Goal: Information Seeking & Learning: Learn about a topic

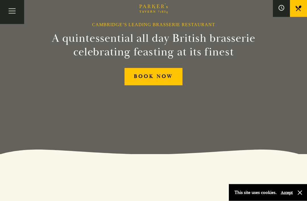
scroll to position [47, 0]
click at [163, 83] on link "BOOK NOW" at bounding box center [154, 76] width 58 height 17
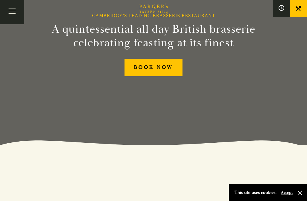
click at [11, 13] on span "Toggle navigation" at bounding box center [12, 13] width 7 height 1
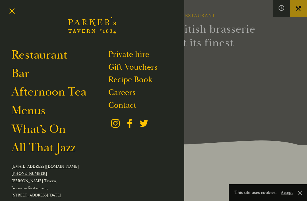
click at [62, 54] on link "Restaurant" at bounding box center [39, 54] width 56 height 15
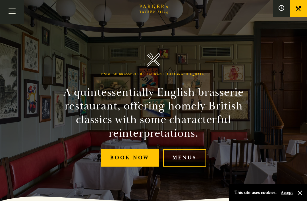
click at [193, 167] on link "Menus" at bounding box center [184, 157] width 43 height 17
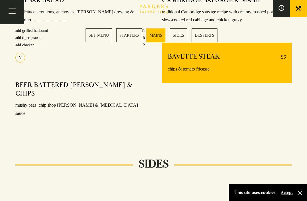
scroll to position [509, 0]
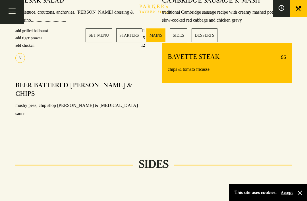
click at [101, 31] on link "SET MENU" at bounding box center [99, 35] width 26 height 14
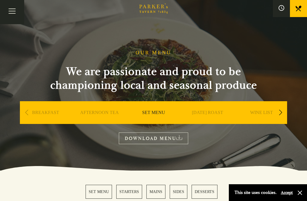
click at [169, 136] on link "DOWNLOAD MENU" at bounding box center [153, 139] width 69 height 12
click at [159, 33] on section "OUR MENU We are passionate and proud to be championing local and seasonal produ…" at bounding box center [153, 85] width 307 height 171
click at [157, 50] on div "OUR MENU We are passionate and proud to be championing local and seasonal produ…" at bounding box center [153, 97] width 285 height 95
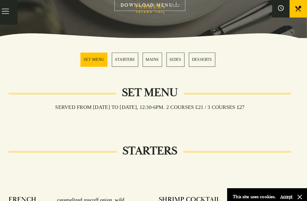
scroll to position [92, 0]
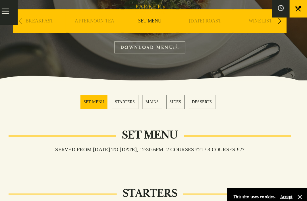
click at [152, 103] on link "MAINS" at bounding box center [156, 100] width 19 height 14
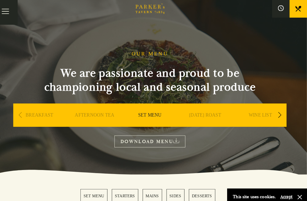
click at [277, 114] on div "Next slide" at bounding box center [281, 112] width 8 height 13
click at [277, 112] on div "Next slide" at bounding box center [281, 112] width 8 height 13
click at [277, 115] on div "Next slide" at bounding box center [281, 112] width 8 height 13
click at [277, 114] on div "Next slide" at bounding box center [281, 112] width 8 height 13
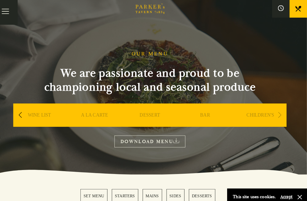
click at [23, 117] on div "Previous slide" at bounding box center [27, 112] width 8 height 13
click at [23, 115] on div "Previous slide" at bounding box center [27, 112] width 8 height 13
click at [23, 116] on div "Previous slide" at bounding box center [27, 112] width 8 height 13
click at [23, 115] on div "Previous slide" at bounding box center [27, 112] width 8 height 13
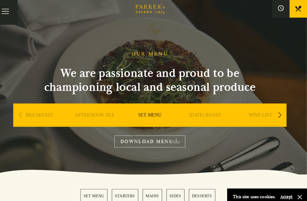
click at [23, 116] on div "Previous slide" at bounding box center [27, 112] width 8 height 13
click at [5, 19] on button "Toggle navigation" at bounding box center [12, 12] width 24 height 24
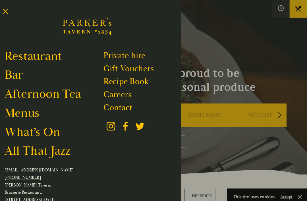
click at [43, 50] on link "Restaurant" at bounding box center [39, 54] width 56 height 15
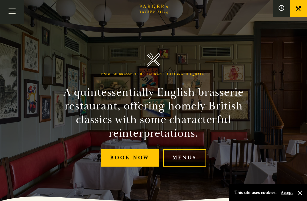
click at [192, 166] on link "Menus" at bounding box center [184, 157] width 43 height 17
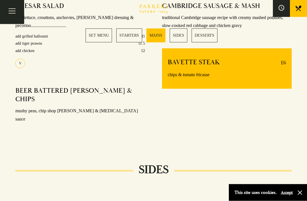
scroll to position [501, 0]
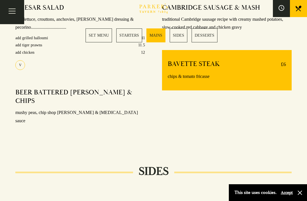
click at [298, 11] on icon at bounding box center [299, 9] width 6 height 6
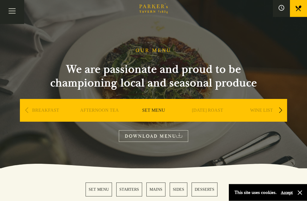
scroll to position [0, 0]
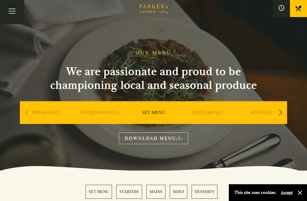
click at [21, 112] on div "BREAKFAST" at bounding box center [45, 121] width 51 height 40
click at [278, 110] on div "Next slide" at bounding box center [281, 112] width 8 height 13
click at [283, 112] on div "Next slide" at bounding box center [281, 112] width 8 height 13
click at [284, 111] on div "Next slide" at bounding box center [281, 112] width 8 height 13
click at [284, 108] on div "Next slide" at bounding box center [281, 112] width 8 height 13
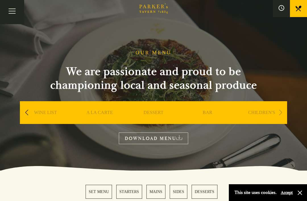
click at [284, 107] on div "Next slide" at bounding box center [281, 112] width 8 height 13
click at [102, 111] on link "A LA CARTE" at bounding box center [100, 121] width 26 height 23
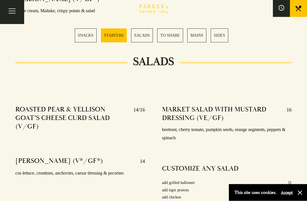
scroll to position [663, 0]
